Goal: Obtain resource: Obtain resource

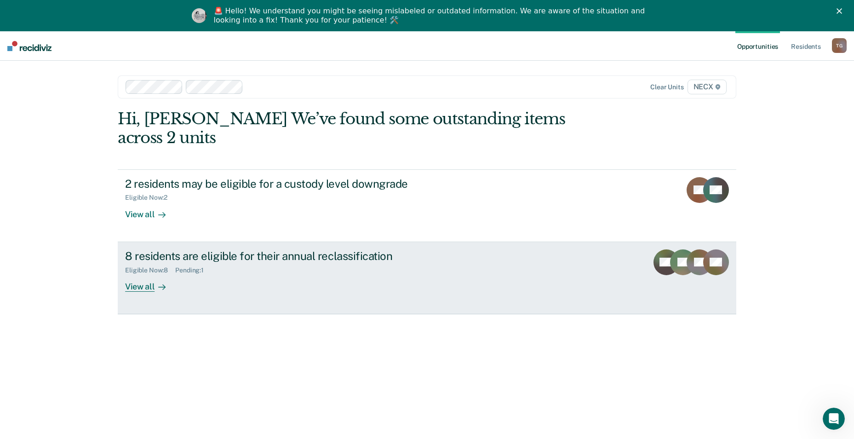
click at [294, 263] on div "Eligible Now : 8 Pending : 1" at bounding box center [286, 269] width 323 height 12
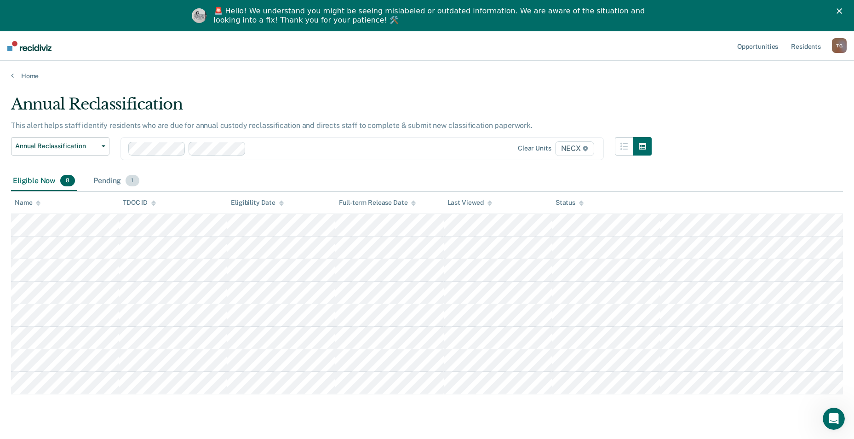
click at [94, 183] on div "Pending 1" at bounding box center [116, 181] width 49 height 20
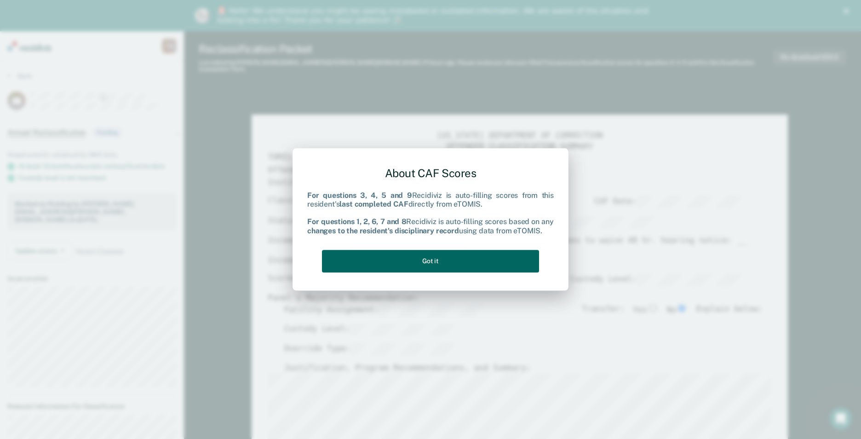
click at [507, 260] on button "Got it" at bounding box center [430, 261] width 217 height 23
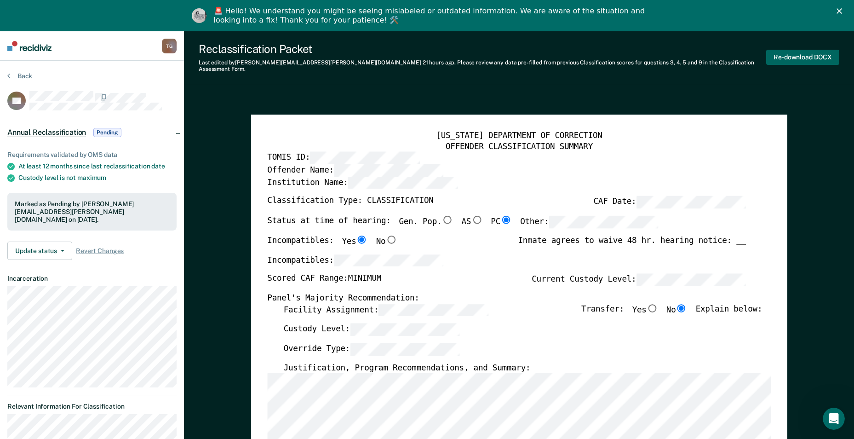
click at [810, 57] on button "Re-download DOCX" at bounding box center [802, 57] width 73 height 15
type textarea "x"
